Goal: Communication & Community: Answer question/provide support

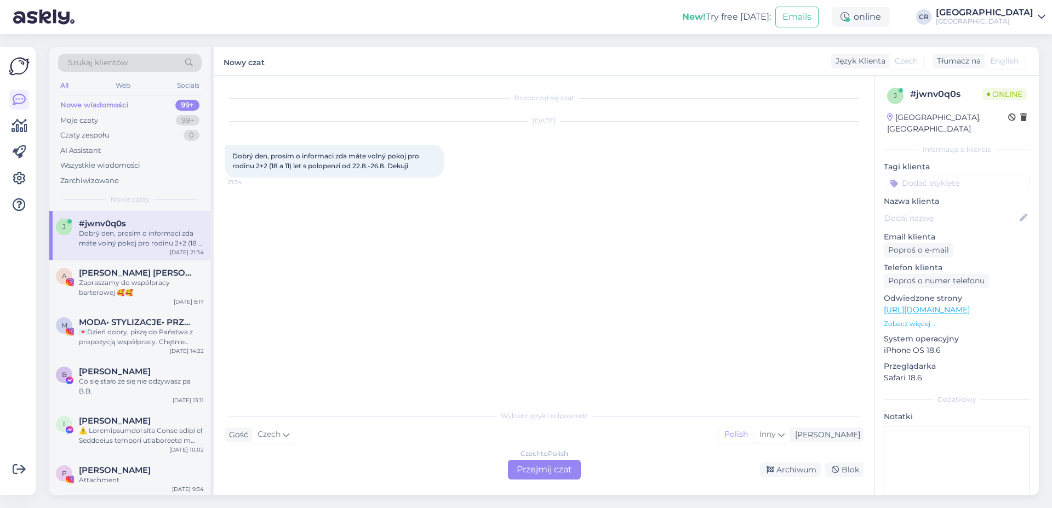
click at [527, 466] on div "Czech to Polish Przejmij czat" at bounding box center [544, 470] width 73 height 20
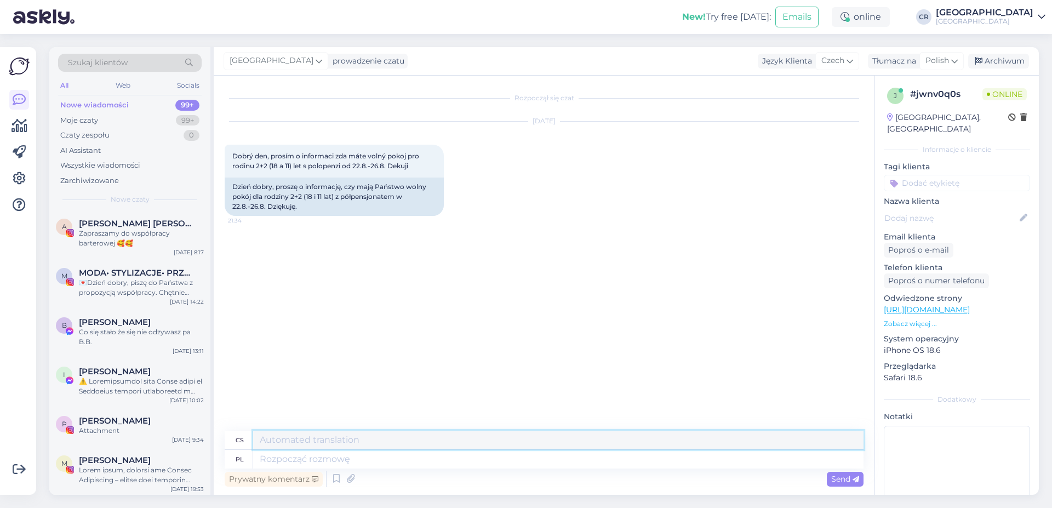
click at [341, 435] on textarea at bounding box center [558, 440] width 611 height 19
click at [294, 455] on textarea at bounding box center [558, 459] width 611 height 19
type textarea "Niestety"
type textarea "Bohužel"
type textarea "Niestety nie"
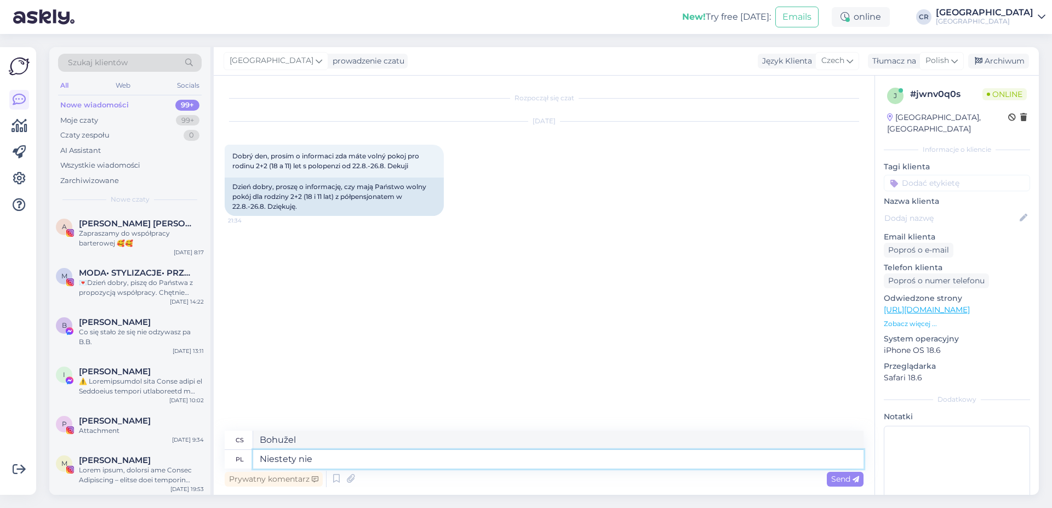
type textarea "Bohužel ne"
type textarea "Niest"
type textarea "Bohužel"
type textarea "N"
type textarea "d"
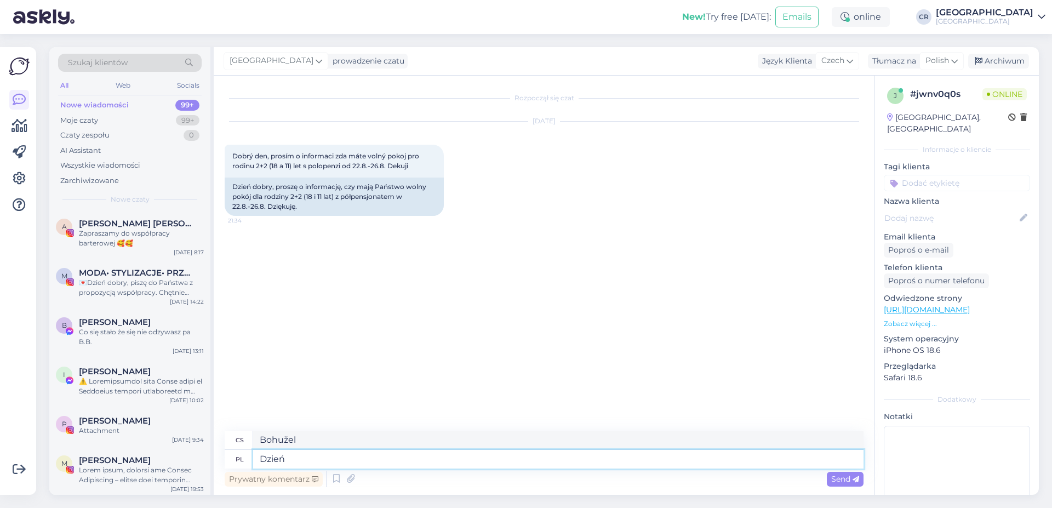
type textarea "Dzień"
type textarea "Den"
type textarea "Dzień dobry"
type textarea "Dobré ráno"
type textarea "Dzień dobry,"
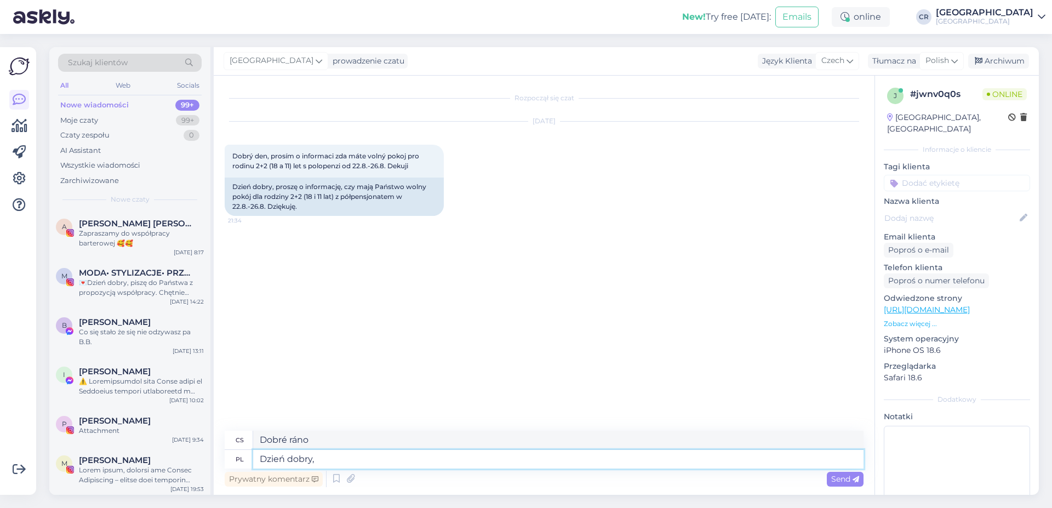
type textarea "Dobré ráno,"
type textarea "Dzień dobry, niestey"
type textarea "Dobré ráno, bohužel"
type textarea "Dzień dobry, niest"
type textarea "Dobré ráno, nejste"
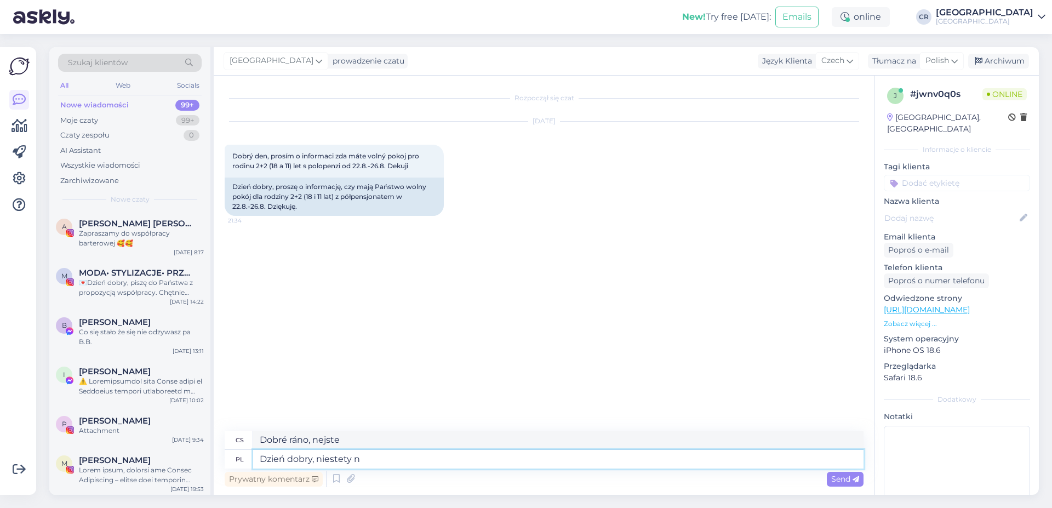
type textarea "Dzień dobry, niestety ni"
type textarea "Dobré ráno, bohužel"
type textarea "Dzień dobry, niestety nie"
type textarea "Dobré ráno, bohužel ne"
type textarea "Dzień dobry, niestety nie posiadamy ju"
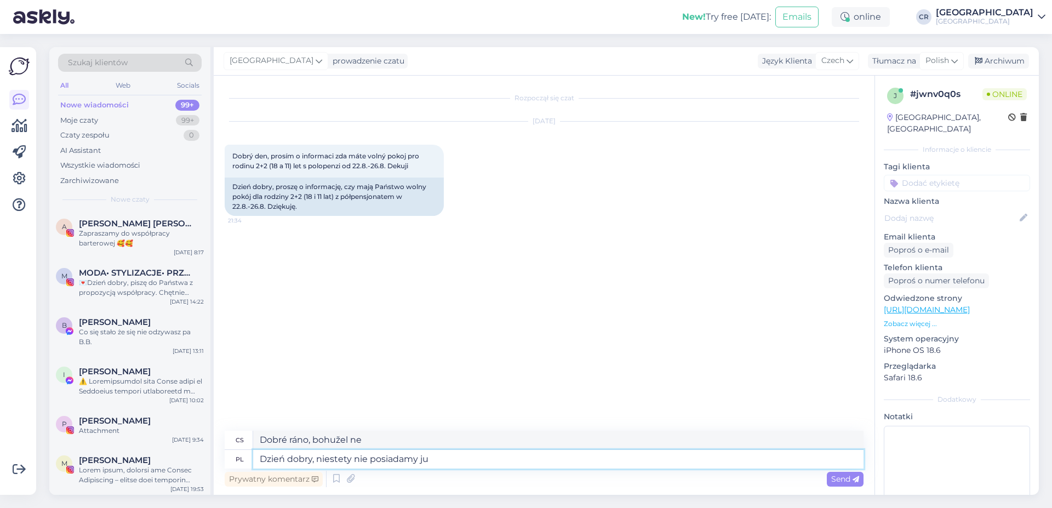
type textarea "Dobré ráno, bohužel nemáme"
type textarea "Dzień dobry, niestety nie posiadamy już w"
type textarea "Dobré ráno, bohužel už nemáme"
type textarea "Dzień dobry, niestety nie posiadamy już wolnych pok"
type textarea "Dobré ráno, bohužel už nemáme žádná volná místa."
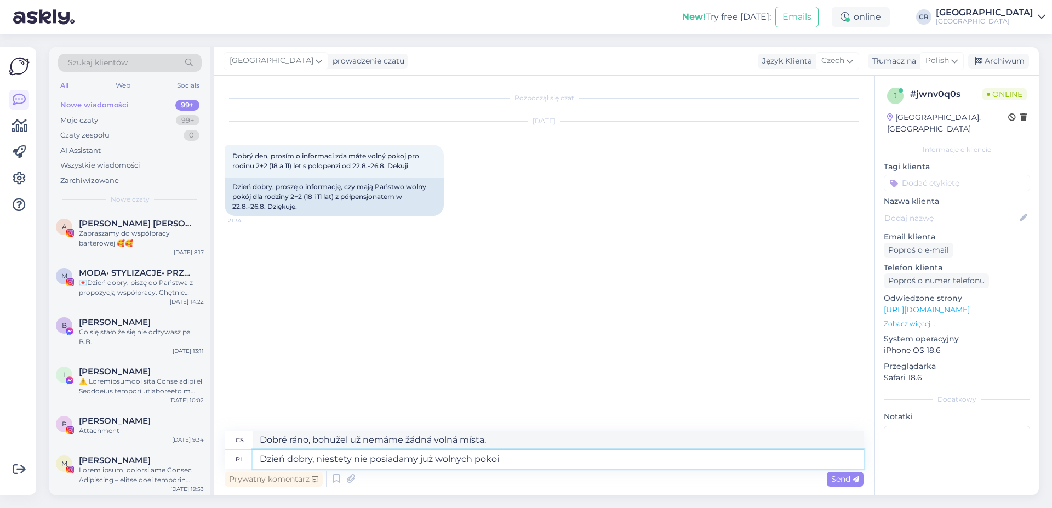
type textarea "Dzień dobry, niestety nie posiadamy już wolnych pokoi"
type textarea "Dobré ráno, bohužel již nemáme žádné volné pokoje."
type textarea "Dzień dobry, niestety nie posiadamy już wolnych pokoi w"
type textarea "Dobré ráno, bohužel již nemáme žádné volné pokoje v"
type textarea "Dzień dobry, niestety nie posiadamy już wolnych pokoi w tym t"
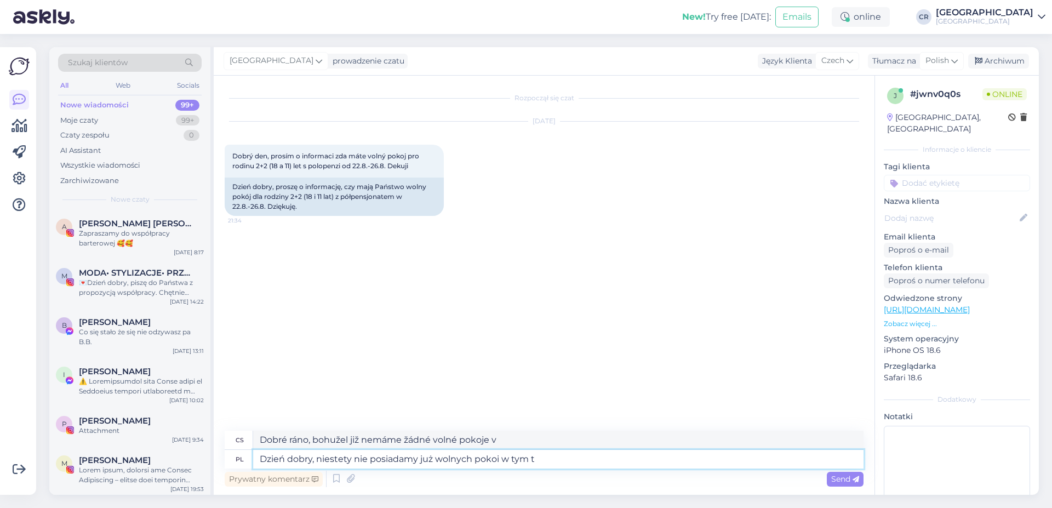
type textarea "Dobré ráno, bohužel již nemáme v tomto ubytování žádné volné pokoje."
type textarea "Dzień dobry, niestety nie posiadamy już wolnych pokoi w tym termi"
type textarea "Dobré ráno, bohužel již nemáme žádné volné pokoje pro tento termín."
type textarea "Dzień dobry, niestety nie posiadamy już wolnych pokoi w tym terminie."
click at [837, 486] on div "Send" at bounding box center [845, 479] width 37 height 15
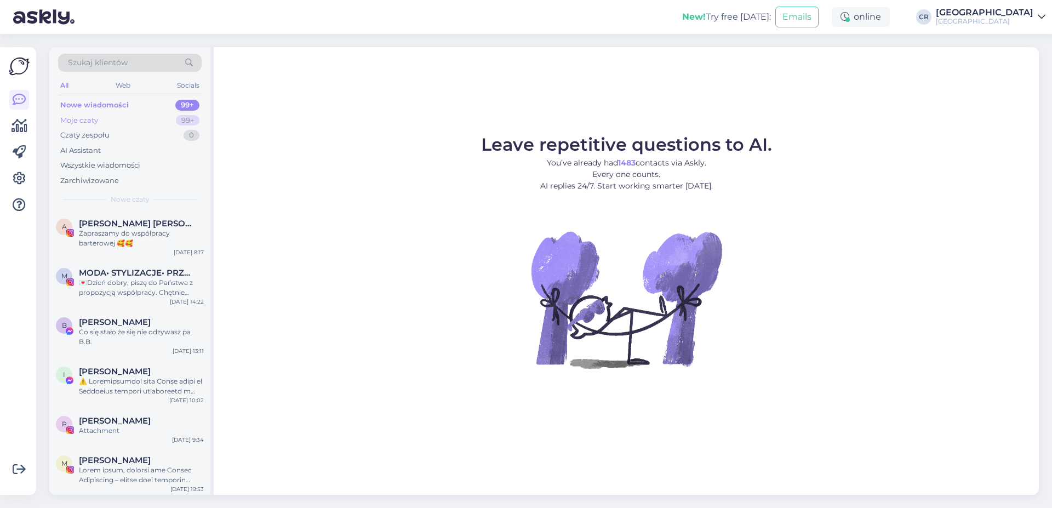
click at [149, 123] on div "Moje czaty 99+" at bounding box center [130, 120] width 144 height 15
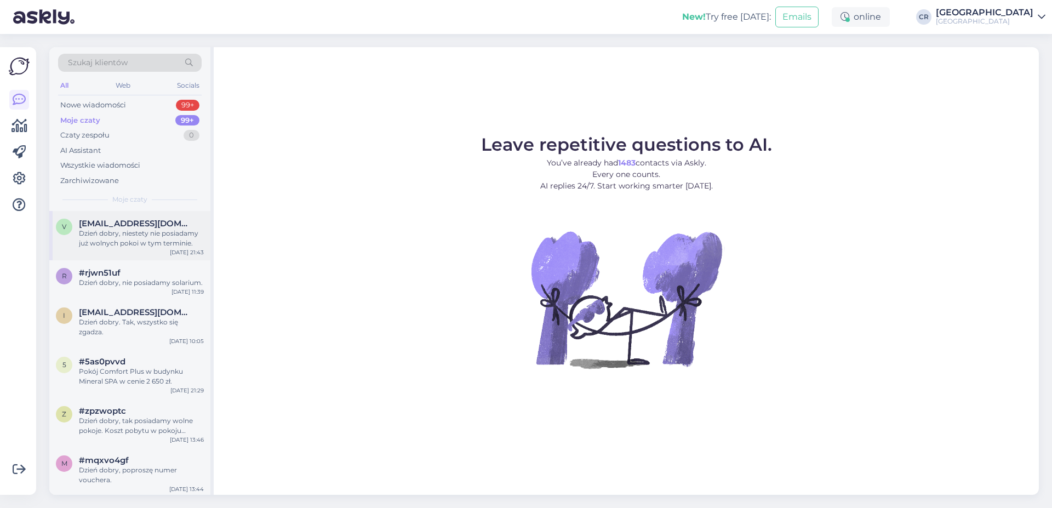
click at [150, 238] on div "Dzień dobry, niestety nie posiadamy już wolnych pokoi w tym terminie." at bounding box center [141, 239] width 125 height 20
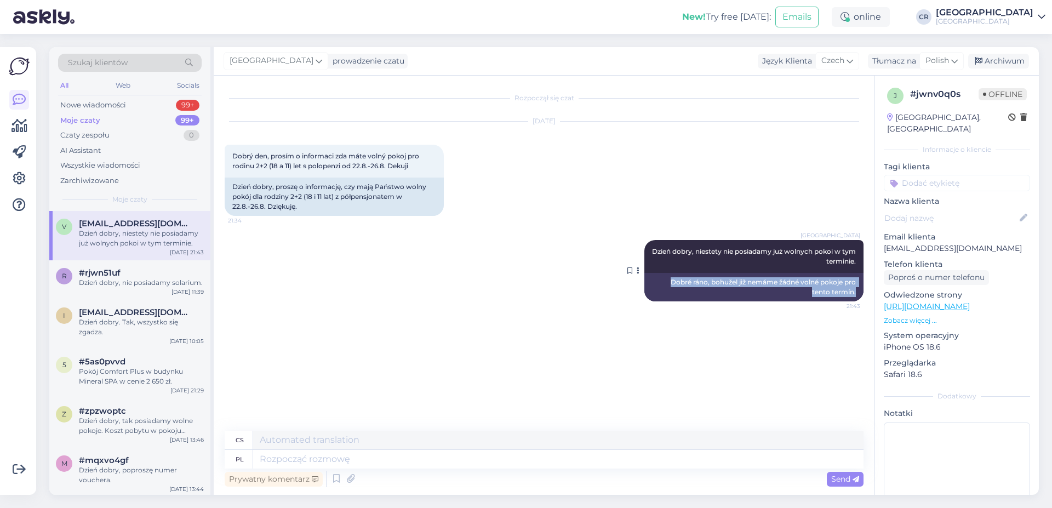
drag, startPoint x: 668, startPoint y: 281, endPoint x: 864, endPoint y: 292, distance: 197.0
click at [864, 292] on div "Dobré ráno, bohužel již nemáme žádné volné pokoje pro tento termín." at bounding box center [753, 287] width 219 height 28
copy div "Dobré ráno, bohužel již nemáme žádné volné pokoje pro tento termín."
